Goal: Information Seeking & Learning: Learn about a topic

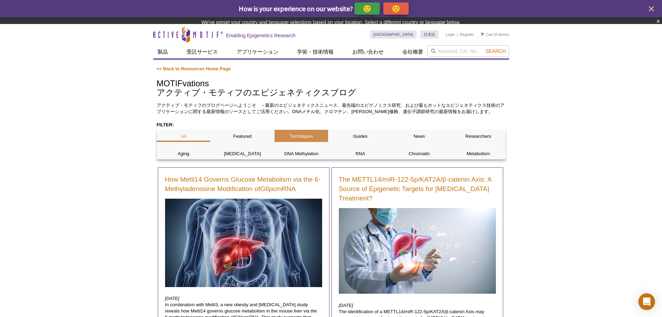
click at [298, 139] on div "All Featured Techniques Guides News Researchers Aging Cancer DNA Methylation RN…" at bounding box center [331, 145] width 349 height 30
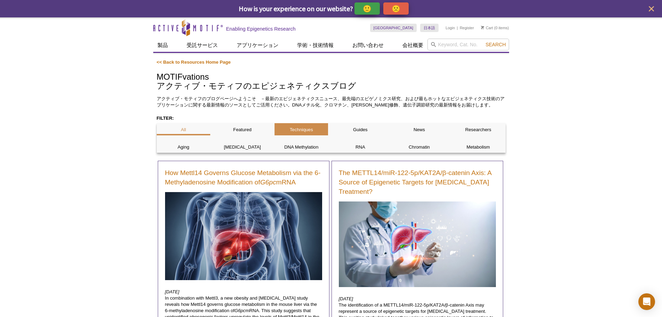
click at [300, 128] on p "Techniques" at bounding box center [302, 129] width 54 height 6
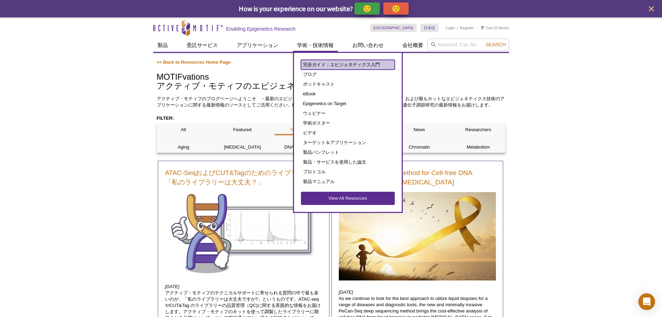
click at [305, 67] on link "完全ガイド：エピジェネティクス入門" at bounding box center [348, 65] width 94 height 10
